Goal: Task Accomplishment & Management: Manage account settings

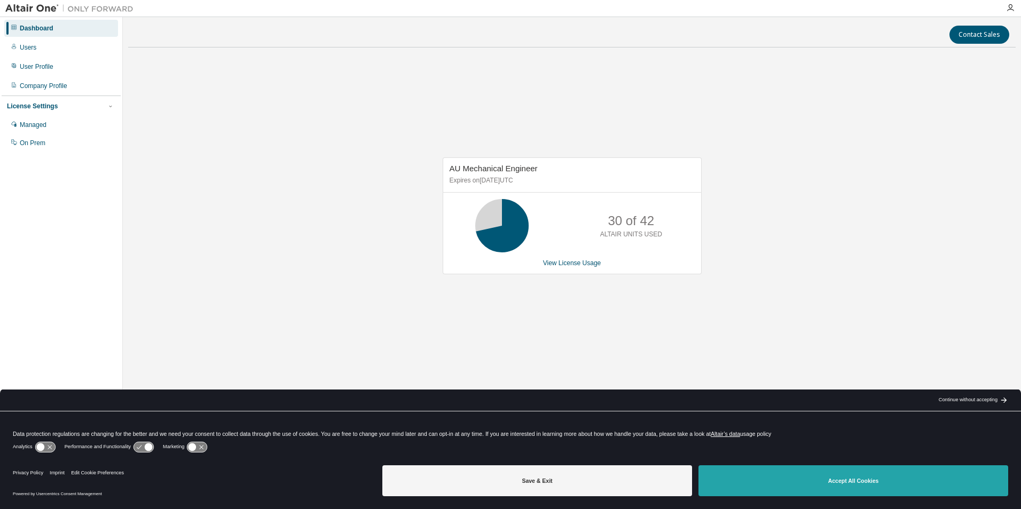
click at [798, 478] on button "Accept All Cookies" at bounding box center [853, 481] width 310 height 31
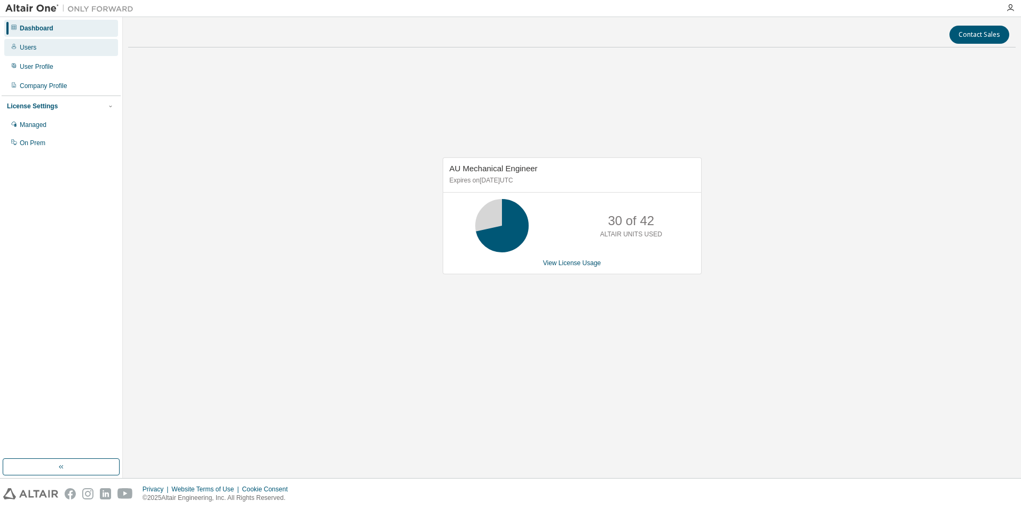
click at [25, 47] on div "Users" at bounding box center [28, 47] width 17 height 9
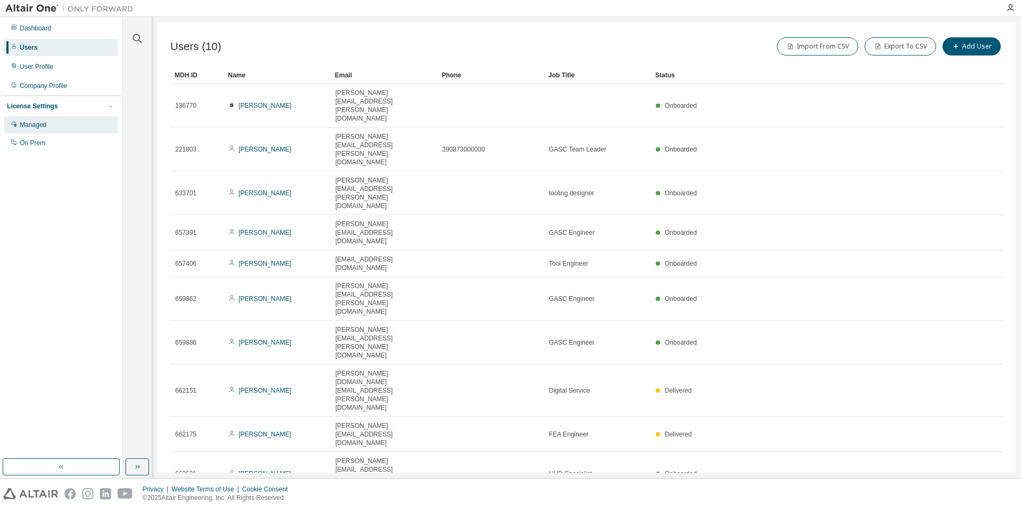
click at [30, 127] on div "Managed" at bounding box center [33, 125] width 27 height 9
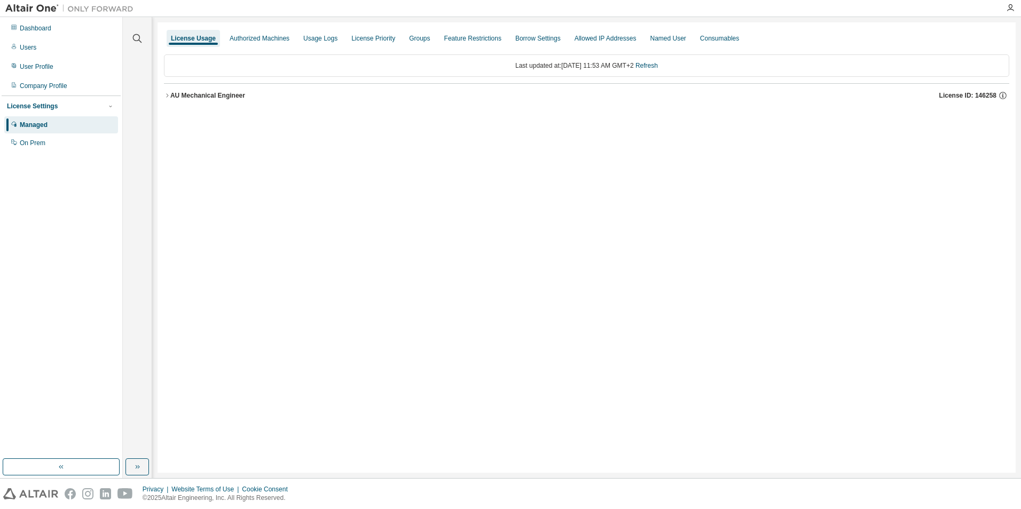
click at [172, 96] on div "AU Mechanical Engineer" at bounding box center [207, 95] width 75 height 9
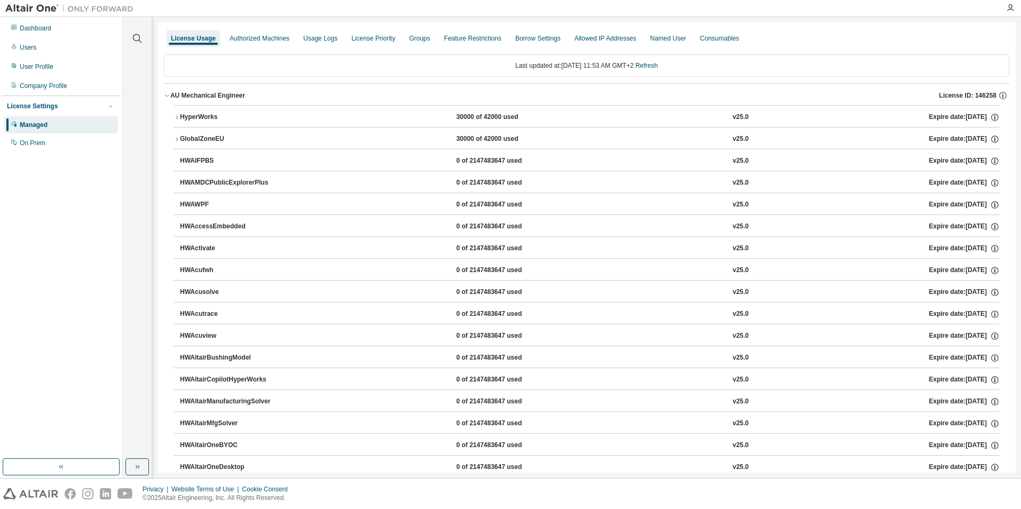
click at [175, 116] on icon "button" at bounding box center [177, 117] width 6 height 6
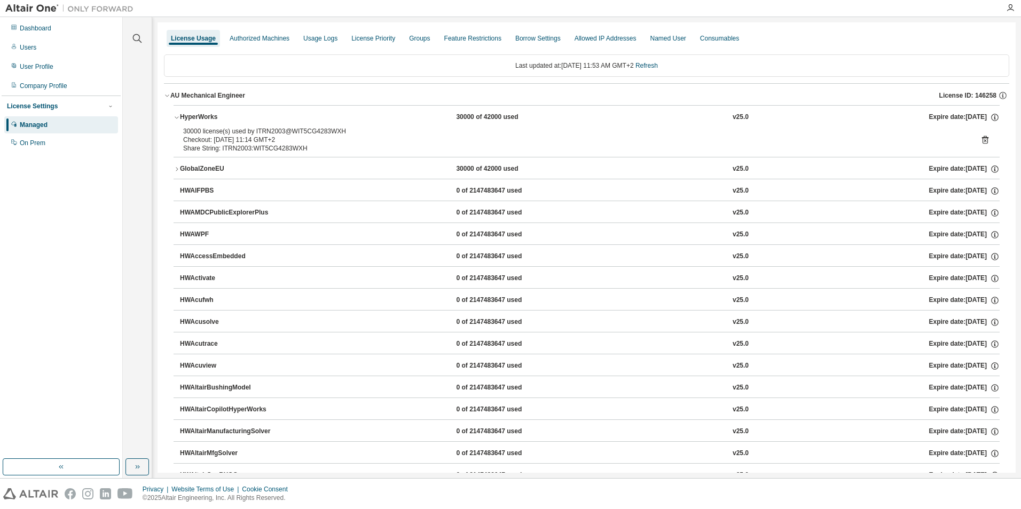
click at [175, 170] on icon "button" at bounding box center [177, 169] width 6 height 6
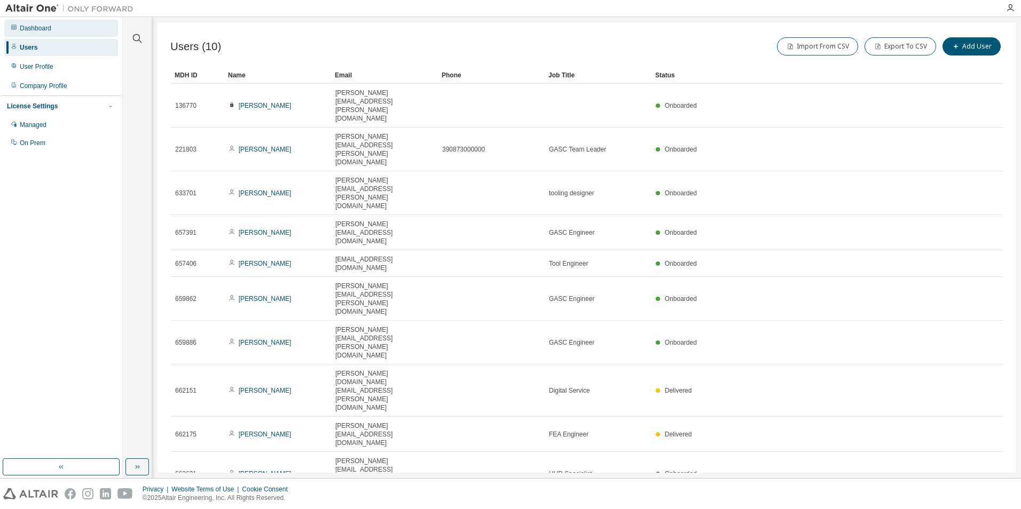
click at [37, 28] on div "Dashboard" at bounding box center [36, 28] width 32 height 9
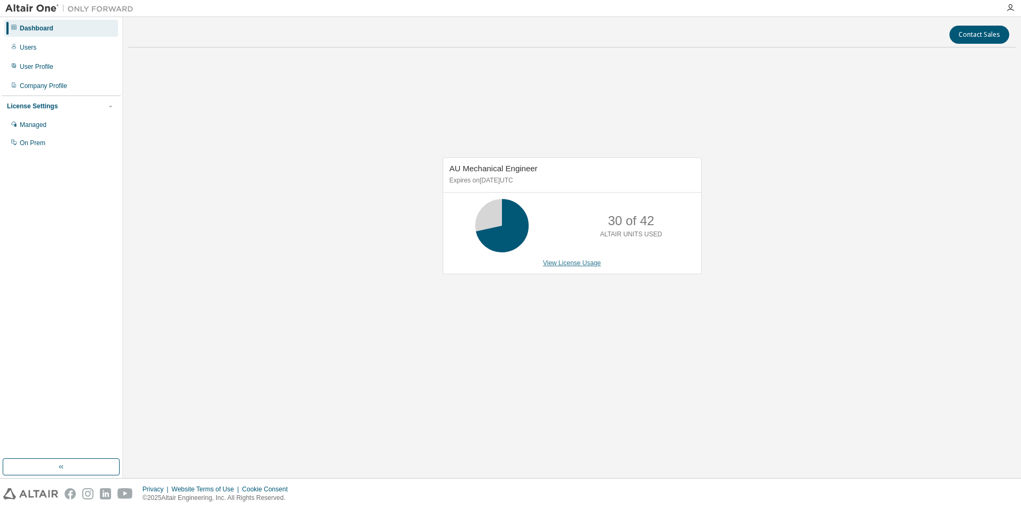
click at [573, 264] on link "View License Usage" at bounding box center [572, 262] width 58 height 7
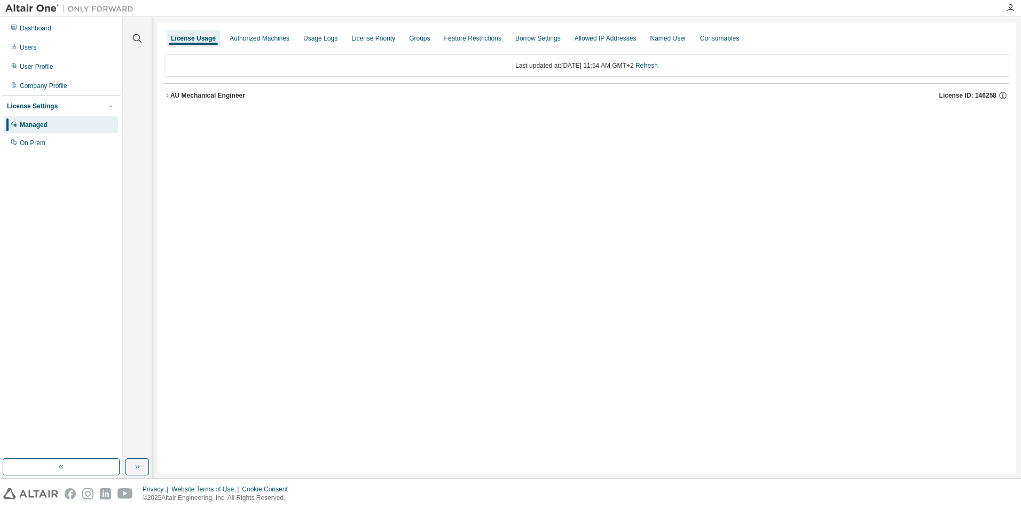
click at [166, 96] on icon "button" at bounding box center [167, 95] width 6 height 6
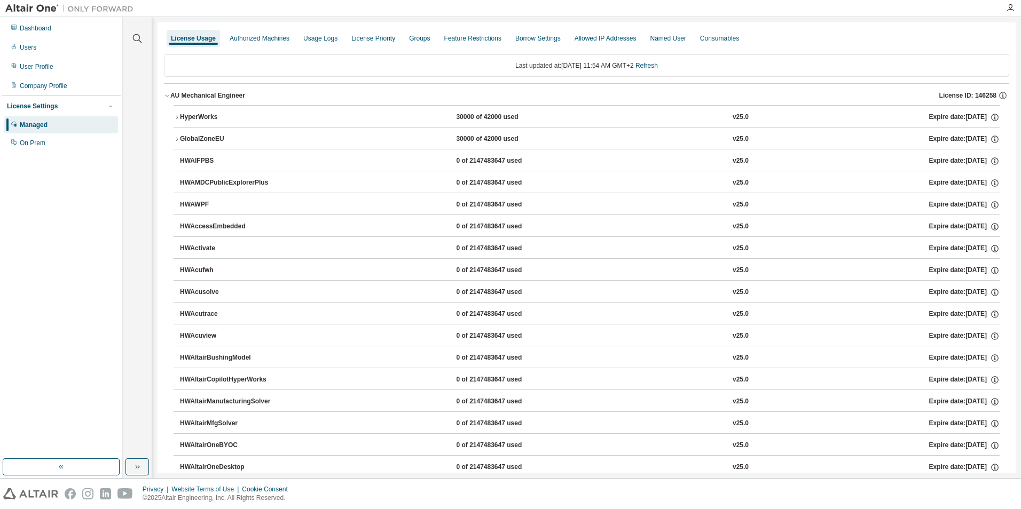
click at [175, 119] on icon "button" at bounding box center [177, 117] width 6 height 6
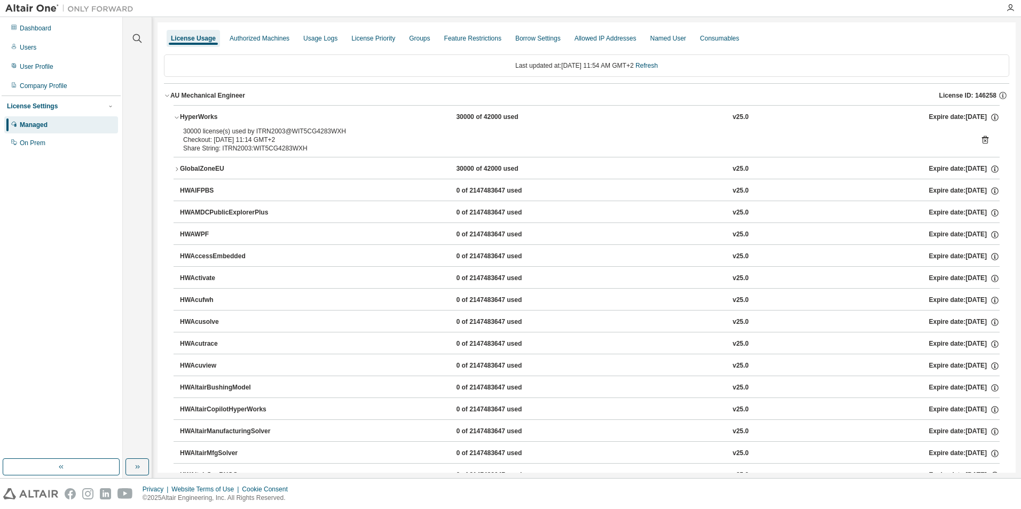
click at [176, 170] on icon "button" at bounding box center [177, 169] width 6 height 6
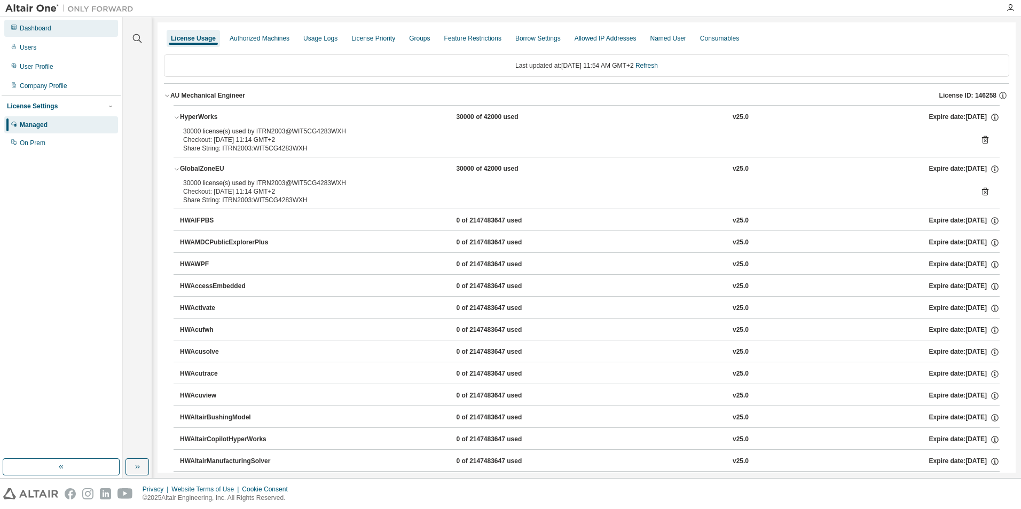
click at [30, 27] on div "Dashboard" at bounding box center [36, 28] width 32 height 9
